Goal: Download file/media

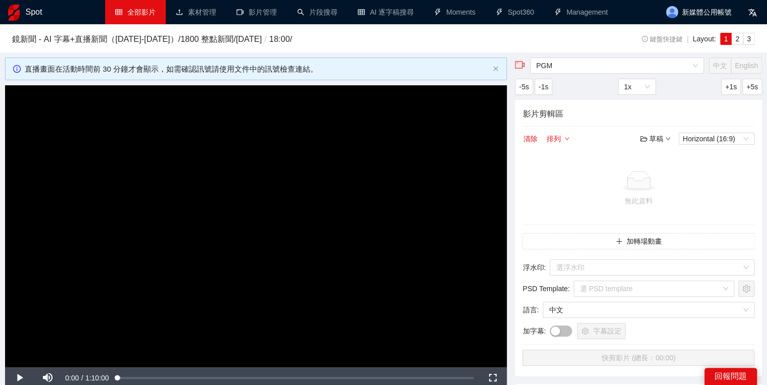
click at [136, 16] on link "全部影片" at bounding box center [135, 12] width 40 height 8
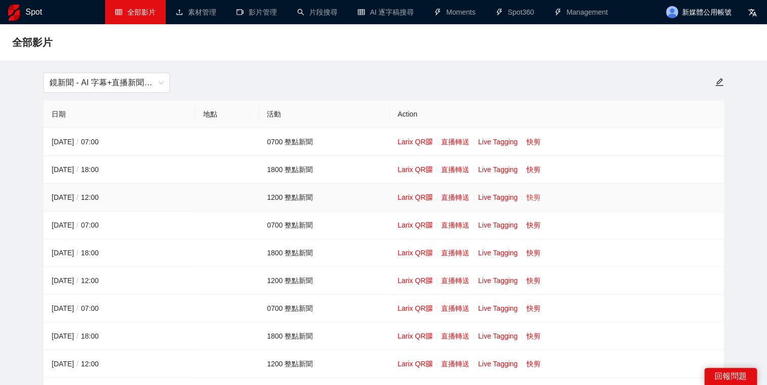
click at [537, 200] on link "快剪" at bounding box center [533, 197] width 14 height 8
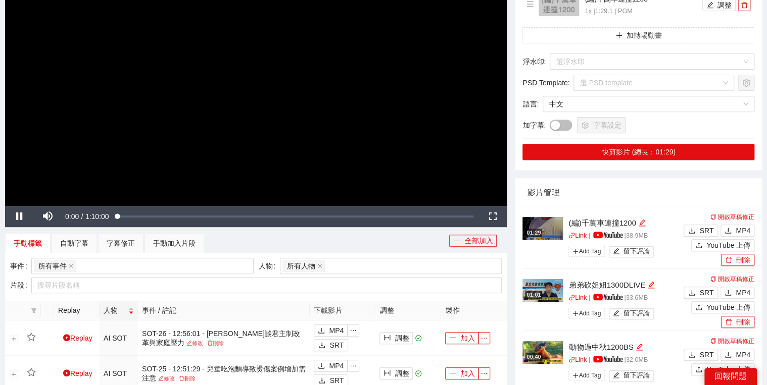
click at [382, 129] on video "Video Player" at bounding box center [255, 65] width 501 height 282
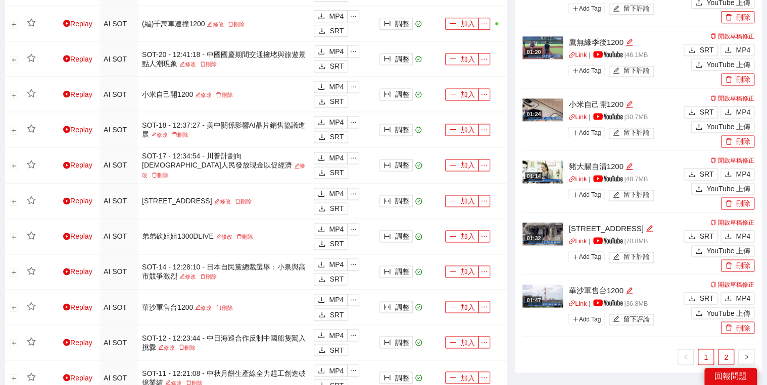
scroll to position [727, 0]
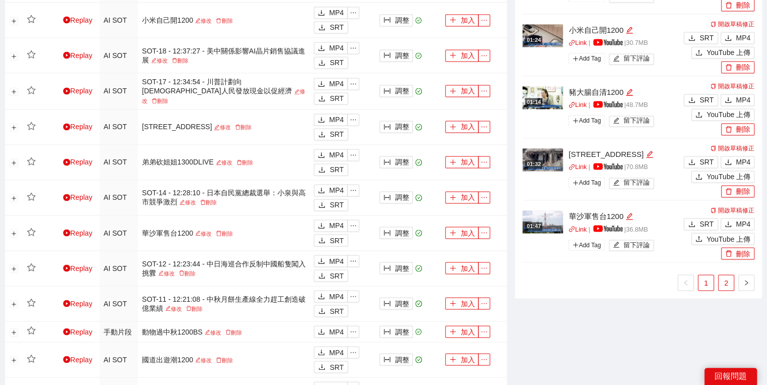
click at [729, 277] on link "2" at bounding box center [725, 282] width 15 height 15
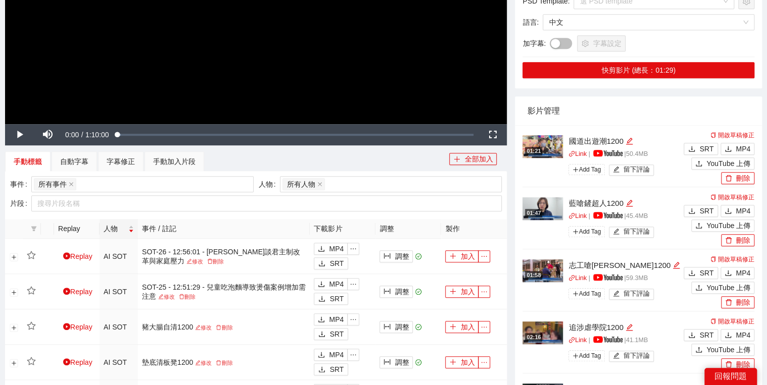
scroll to position [242, 0]
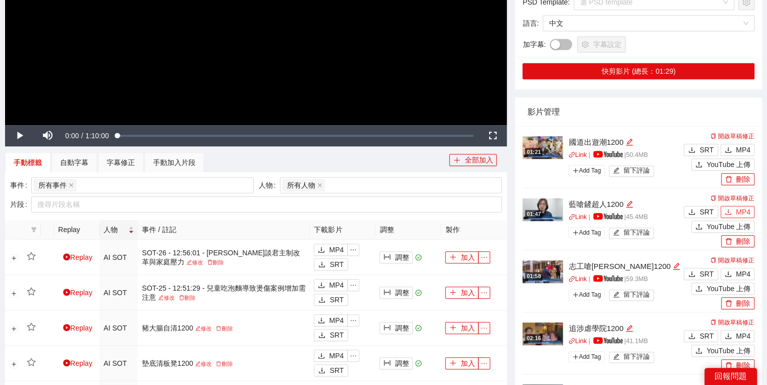
click at [746, 208] on span "MP4" at bounding box center [742, 212] width 15 height 11
